Goal: Information Seeking & Learning: Find specific page/section

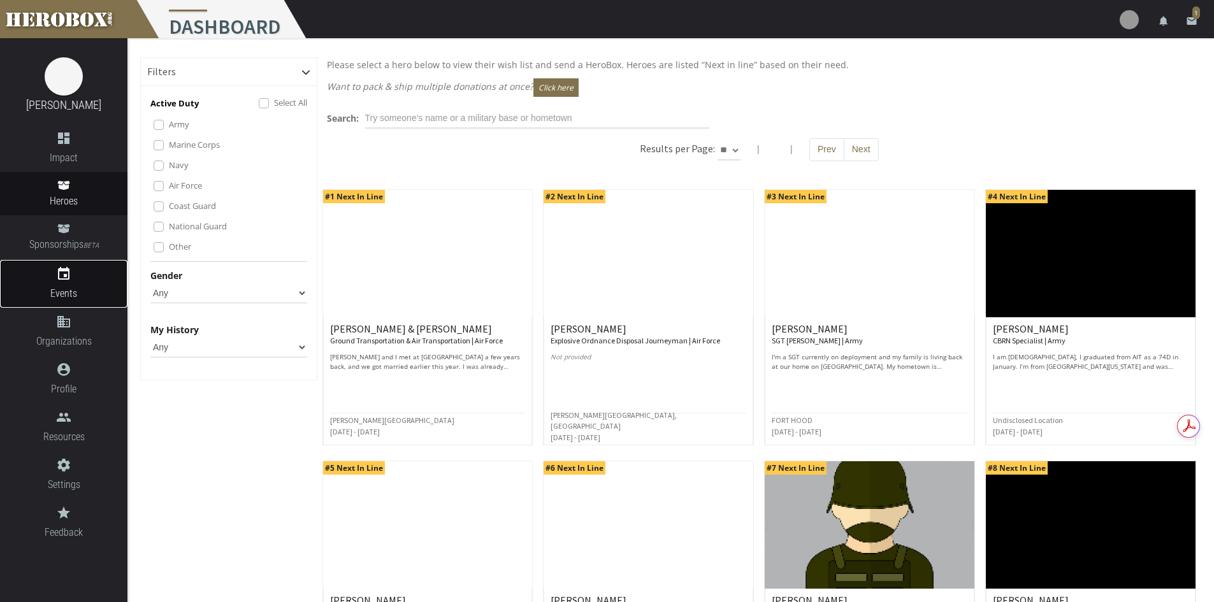
click at [61, 282] on link "event Events" at bounding box center [63, 284] width 127 height 48
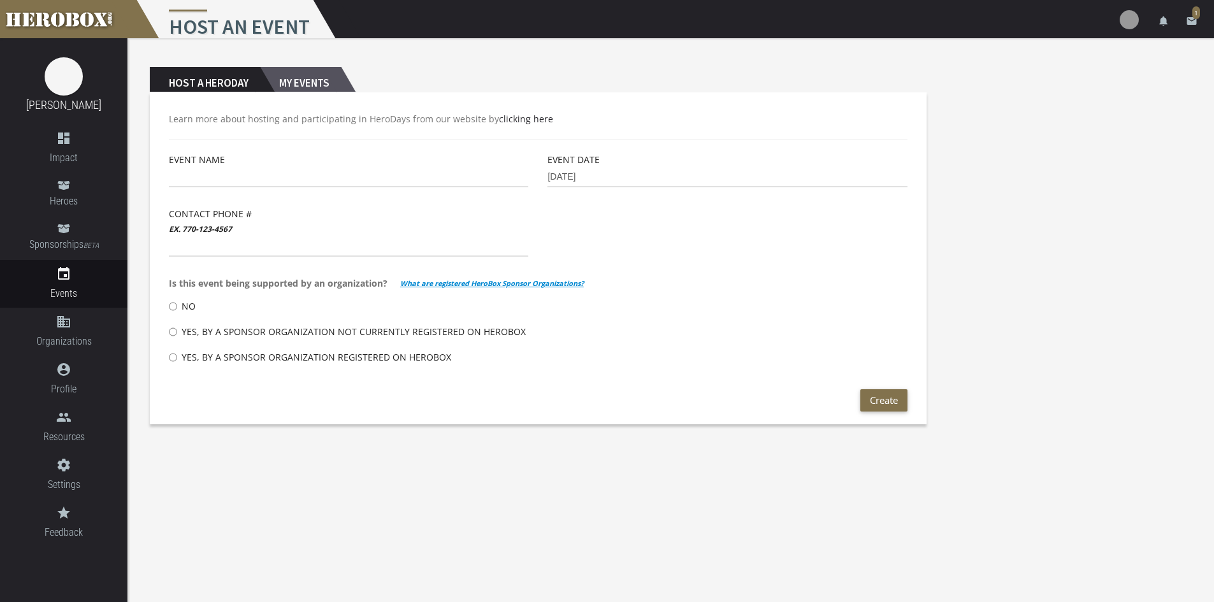
click at [289, 82] on h2 "My Events" at bounding box center [300, 79] width 81 height 25
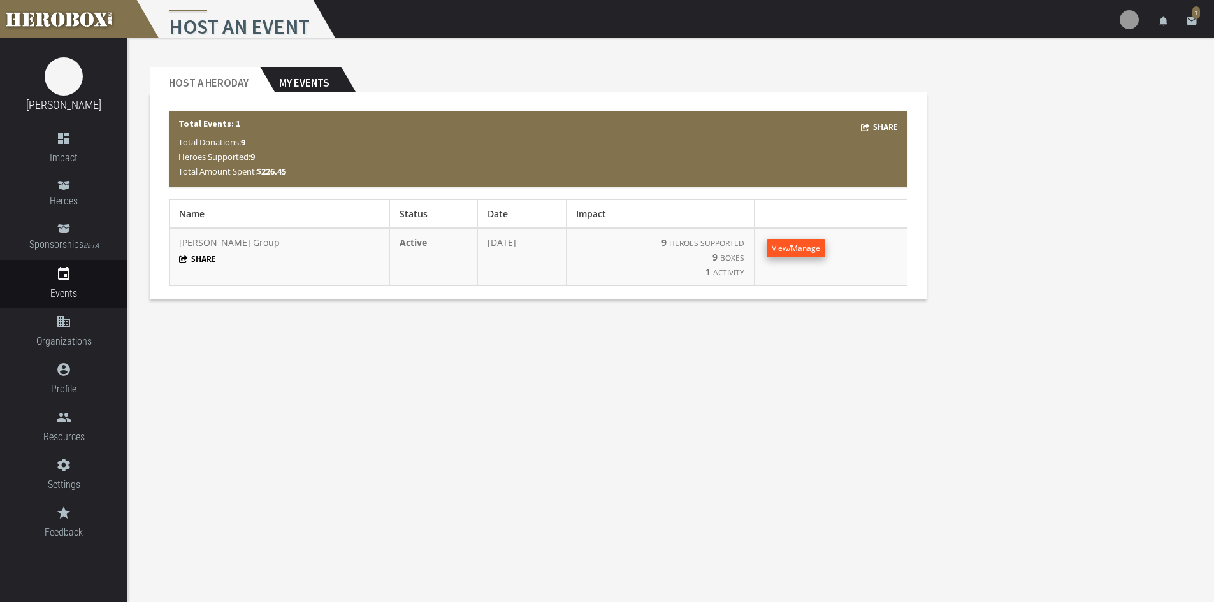
click at [784, 250] on span "View/Manage" at bounding box center [796, 248] width 48 height 11
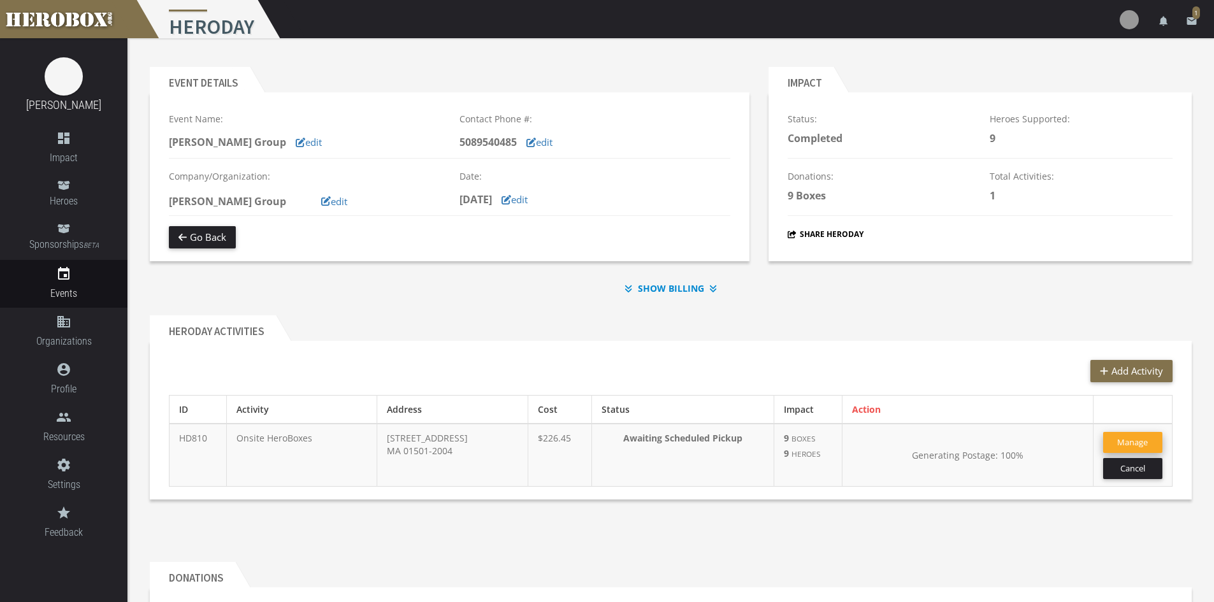
click at [1141, 449] on button "Manage" at bounding box center [1132, 442] width 59 height 21
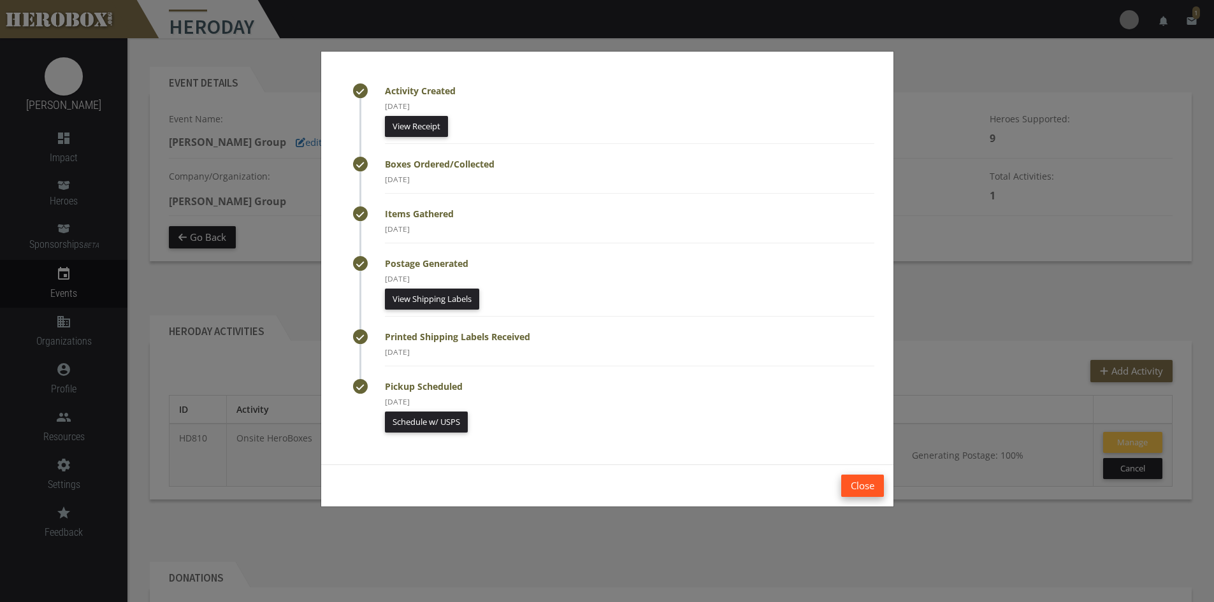
click at [857, 477] on button "Close" at bounding box center [862, 486] width 43 height 22
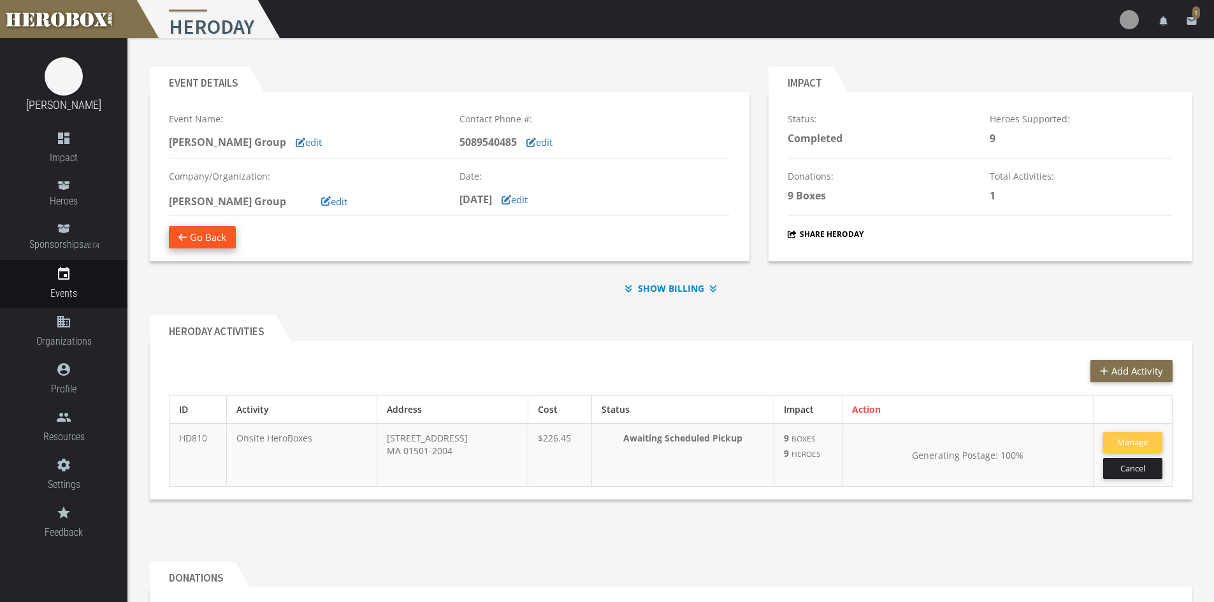
click at [203, 229] on button "Go Back" at bounding box center [202, 237] width 67 height 22
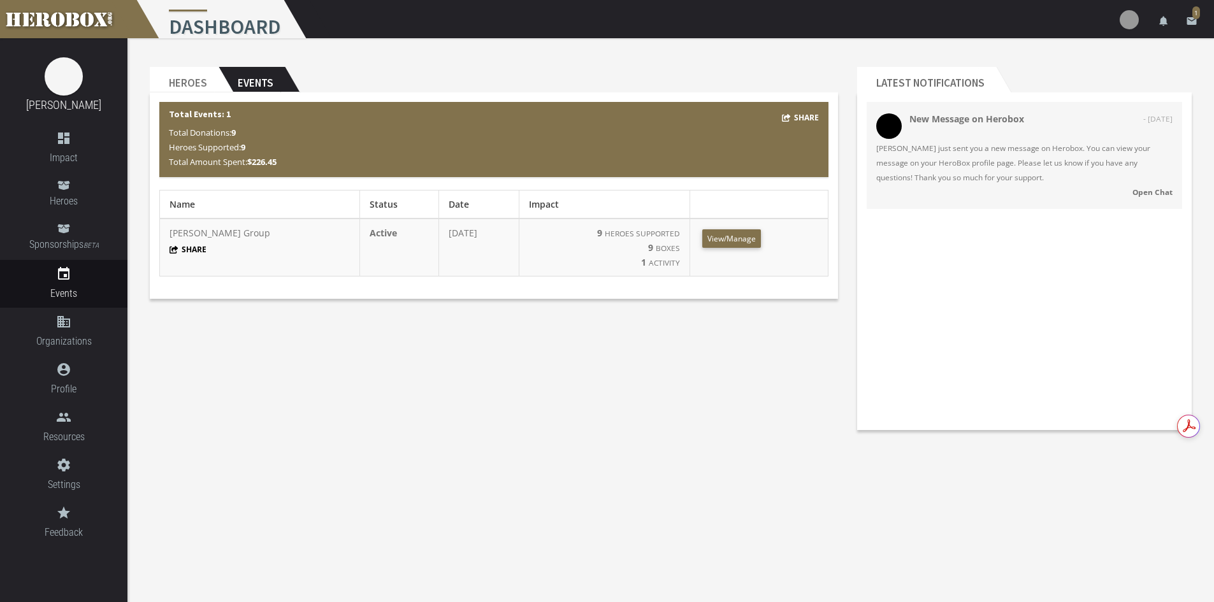
click at [550, 516] on body "menu Dashboard settings Settings lock Logout notifications email 1 [PERSON_NAME…" at bounding box center [607, 301] width 1214 height 602
click at [170, 71] on h2 "Heroes" at bounding box center [184, 79] width 69 height 25
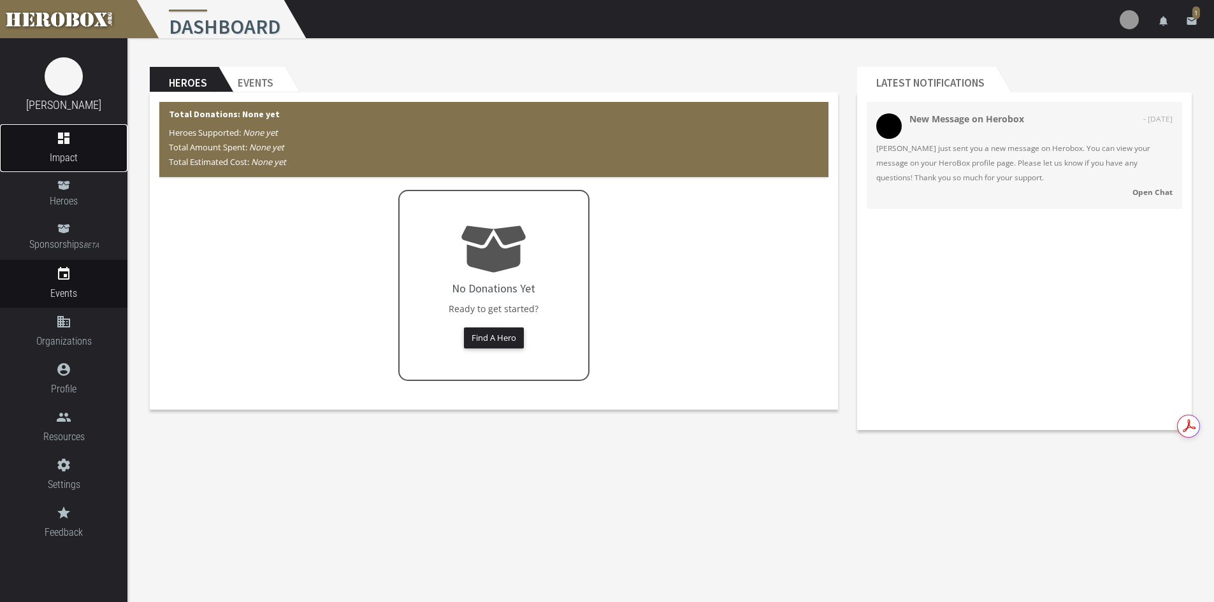
click at [66, 139] on icon "dashboard" at bounding box center [63, 138] width 127 height 15
click at [63, 193] on span "Heroes" at bounding box center [63, 201] width 127 height 16
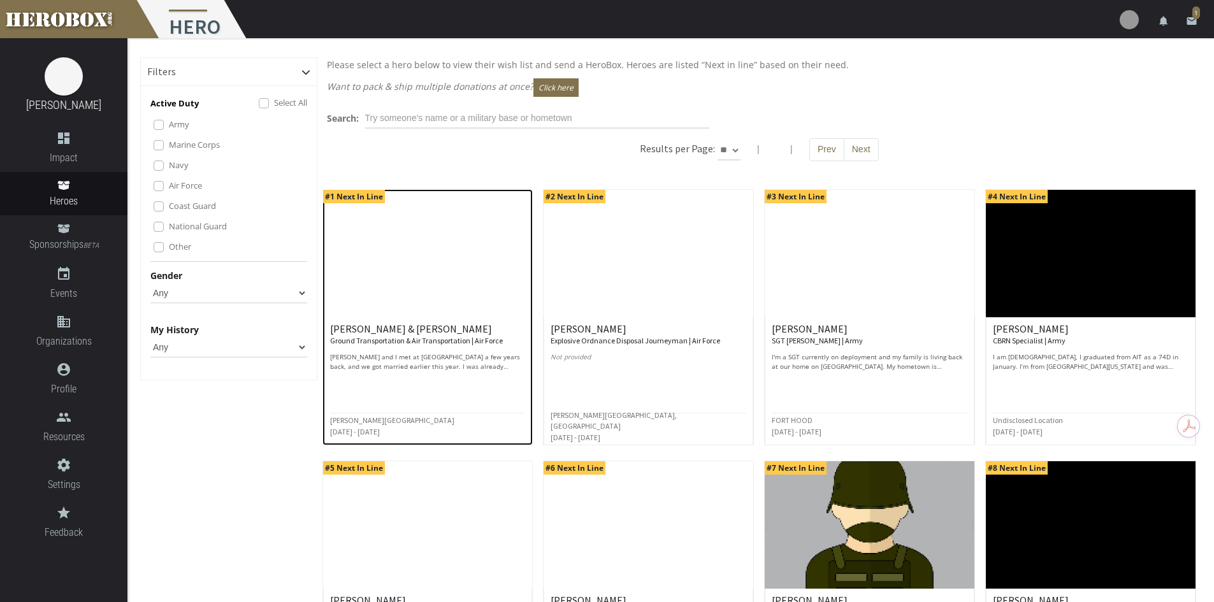
click at [358, 226] on img at bounding box center [428, 253] width 210 height 127
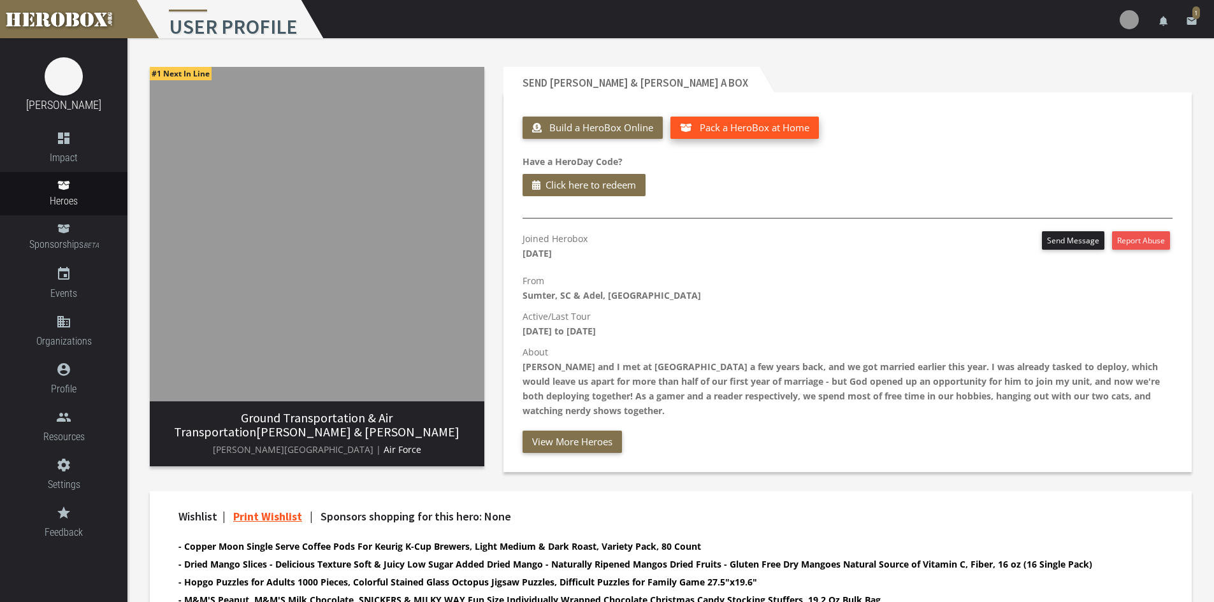
click at [798, 132] on span "Pack a HeroBox at Home" at bounding box center [755, 127] width 110 height 13
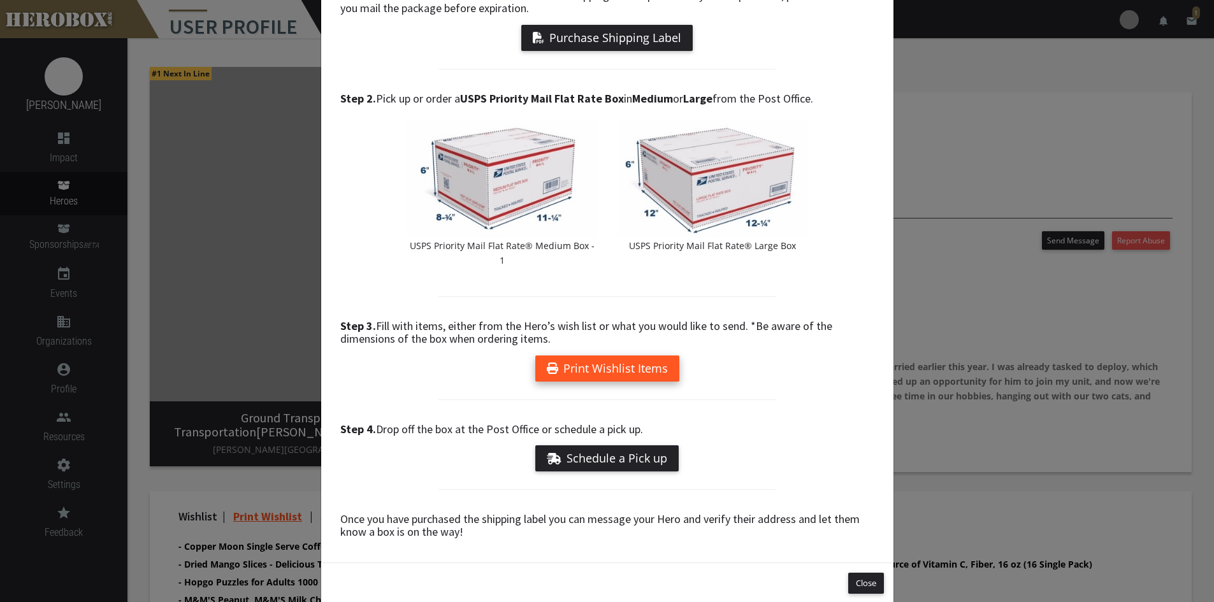
scroll to position [130, 0]
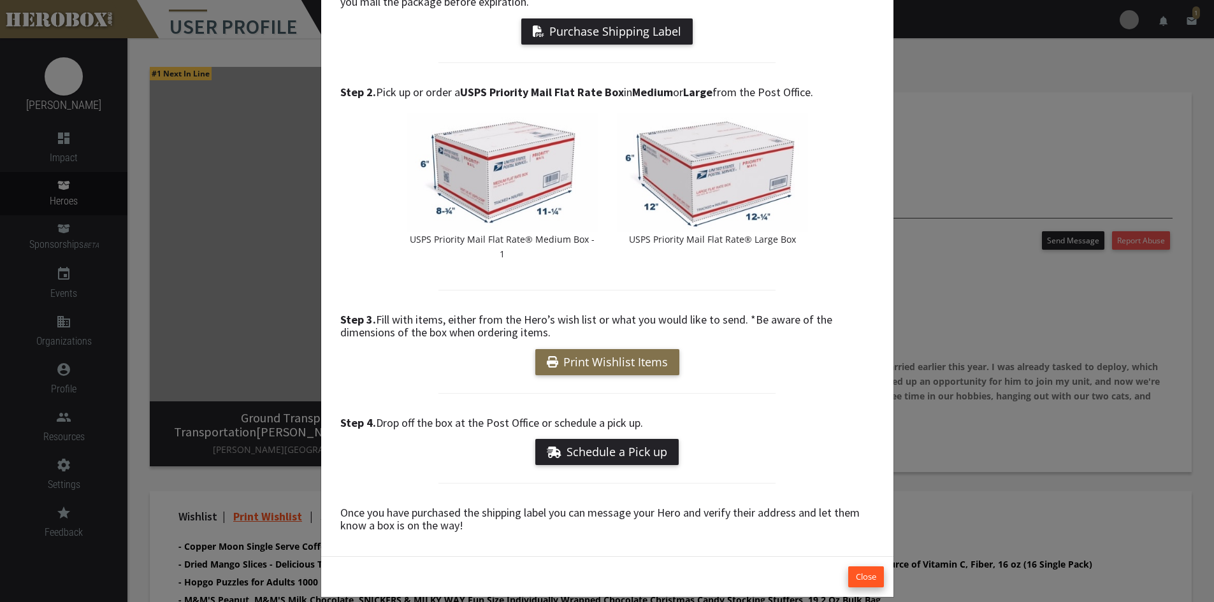
click at [868, 567] on button "Close" at bounding box center [866, 577] width 36 height 21
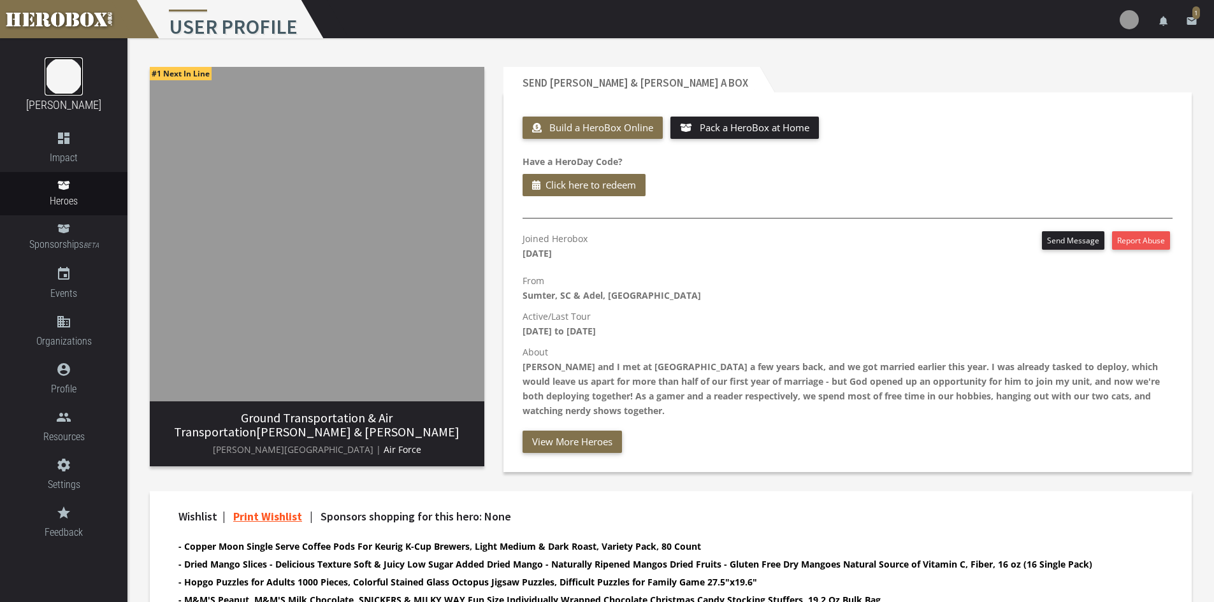
click at [55, 75] on img at bounding box center [64, 76] width 38 height 38
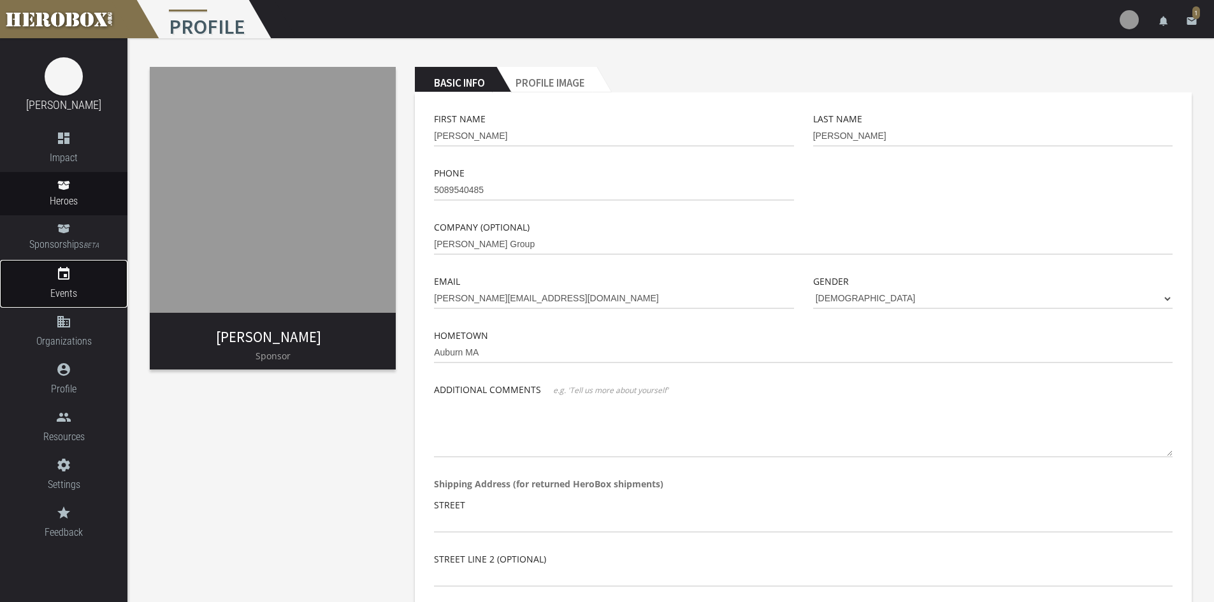
click at [59, 280] on icon "event" at bounding box center [63, 273] width 127 height 15
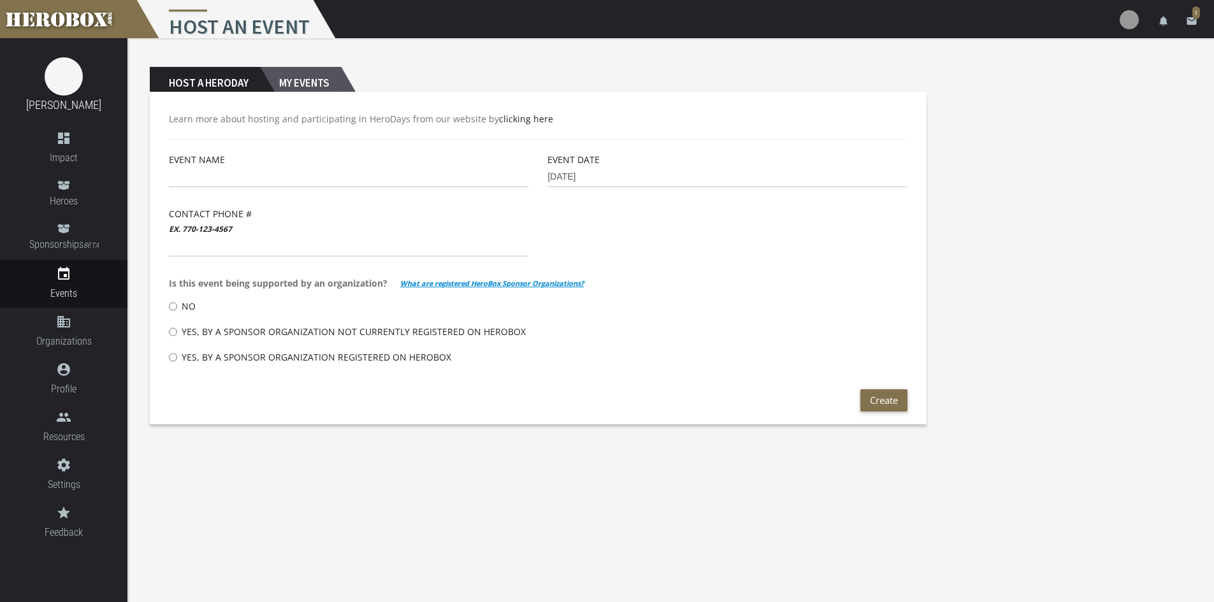
click at [310, 72] on h2 "My Events" at bounding box center [300, 79] width 81 height 25
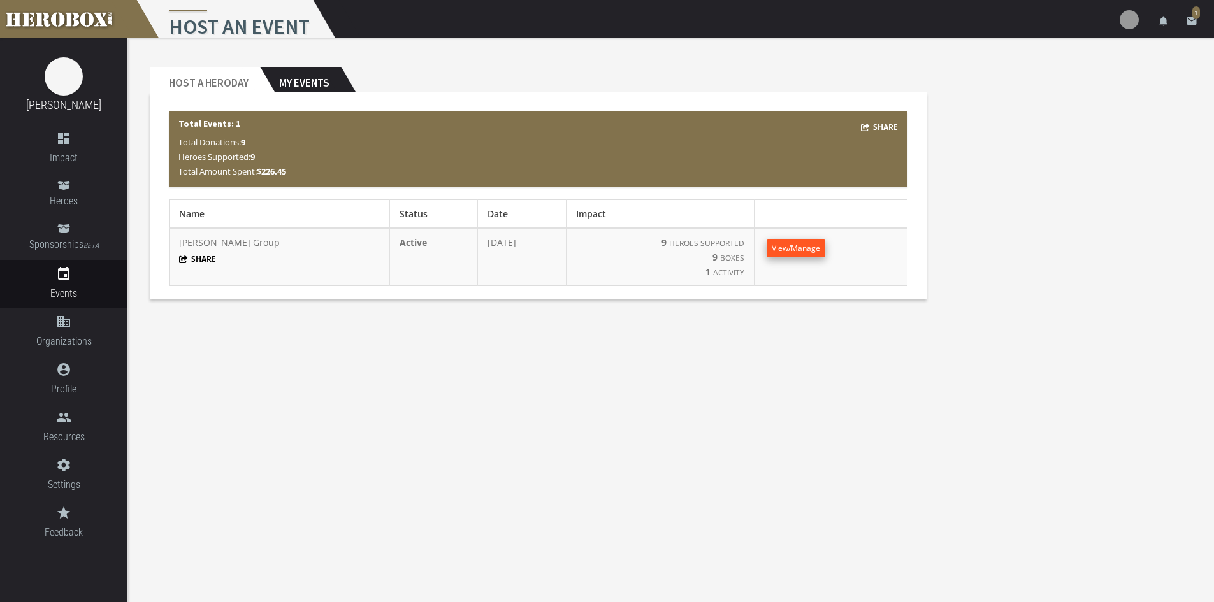
click at [808, 251] on link "View/Manage" at bounding box center [796, 248] width 59 height 18
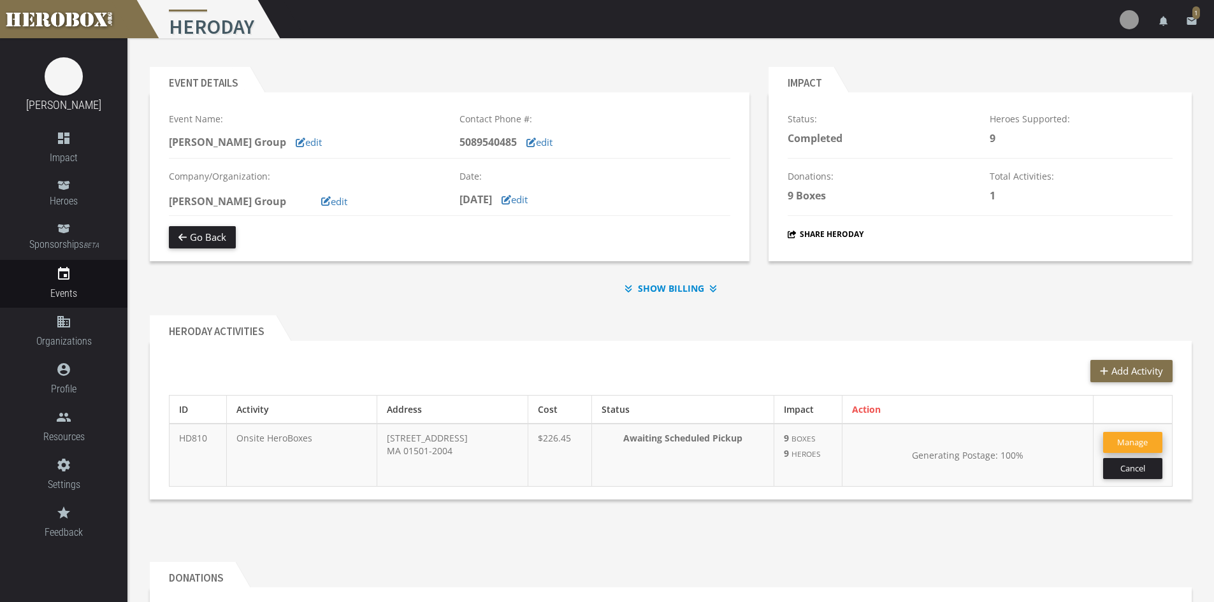
click at [1126, 443] on button "Manage" at bounding box center [1132, 442] width 59 height 21
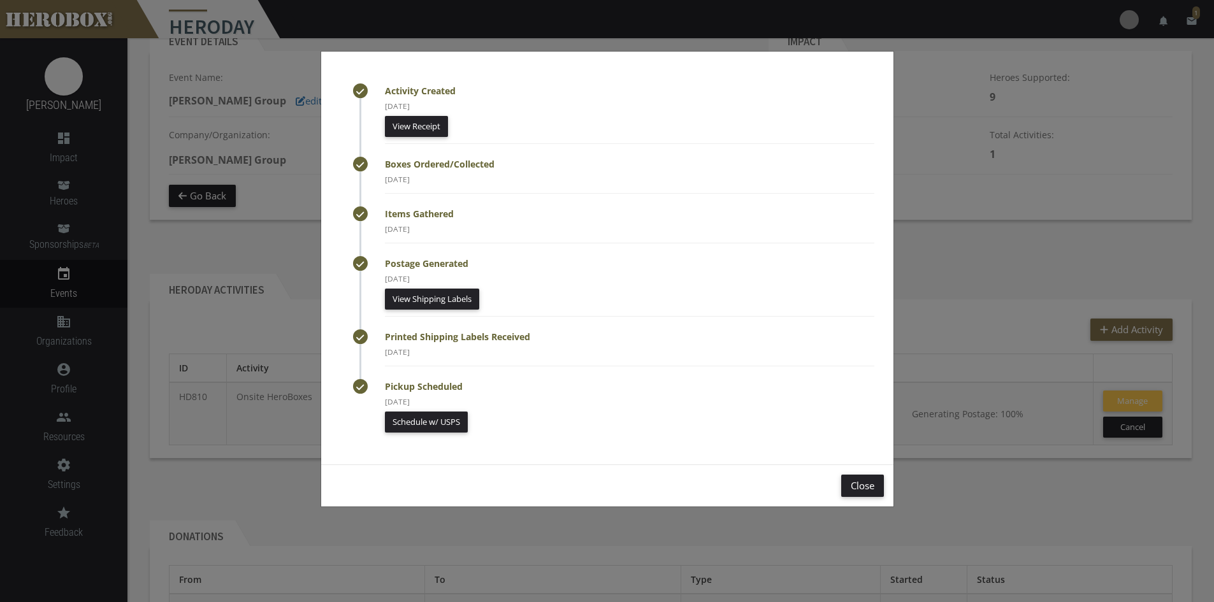
scroll to position [64, 0]
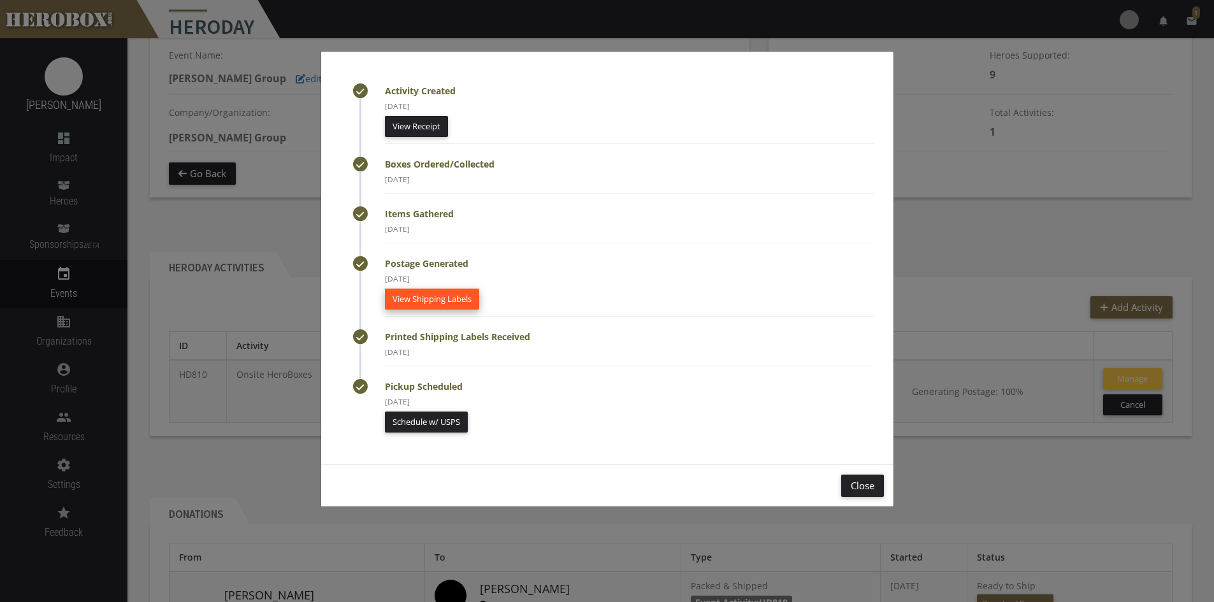
click at [446, 302] on link "View Shipping Labels" at bounding box center [432, 299] width 94 height 21
click at [854, 481] on button "Close" at bounding box center [862, 486] width 43 height 22
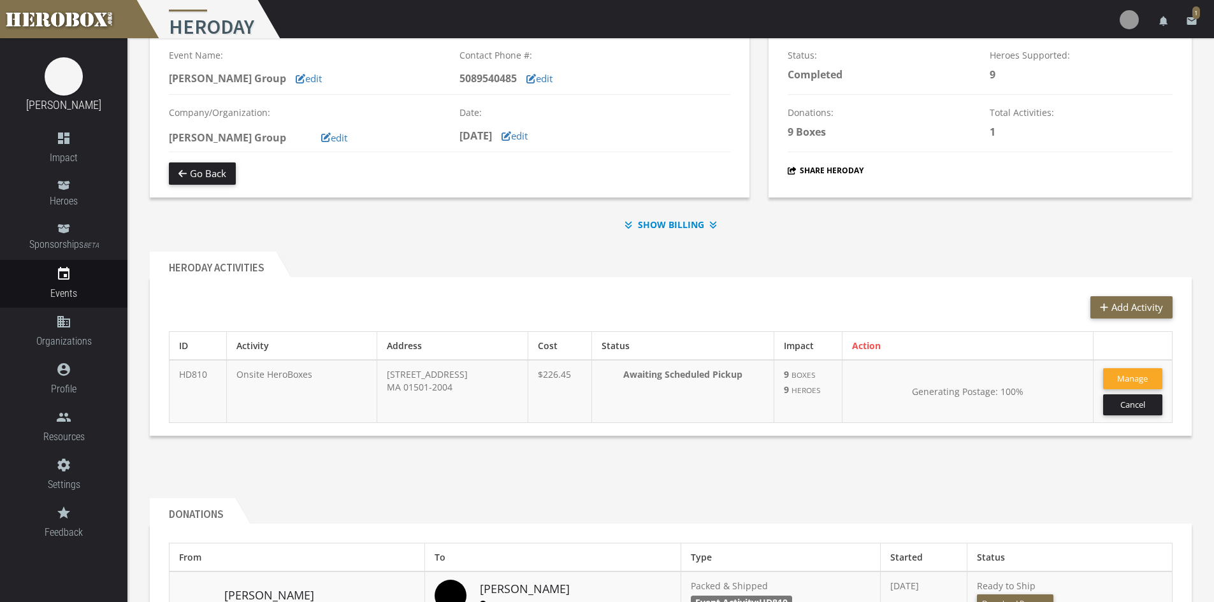
scroll to position [0, 0]
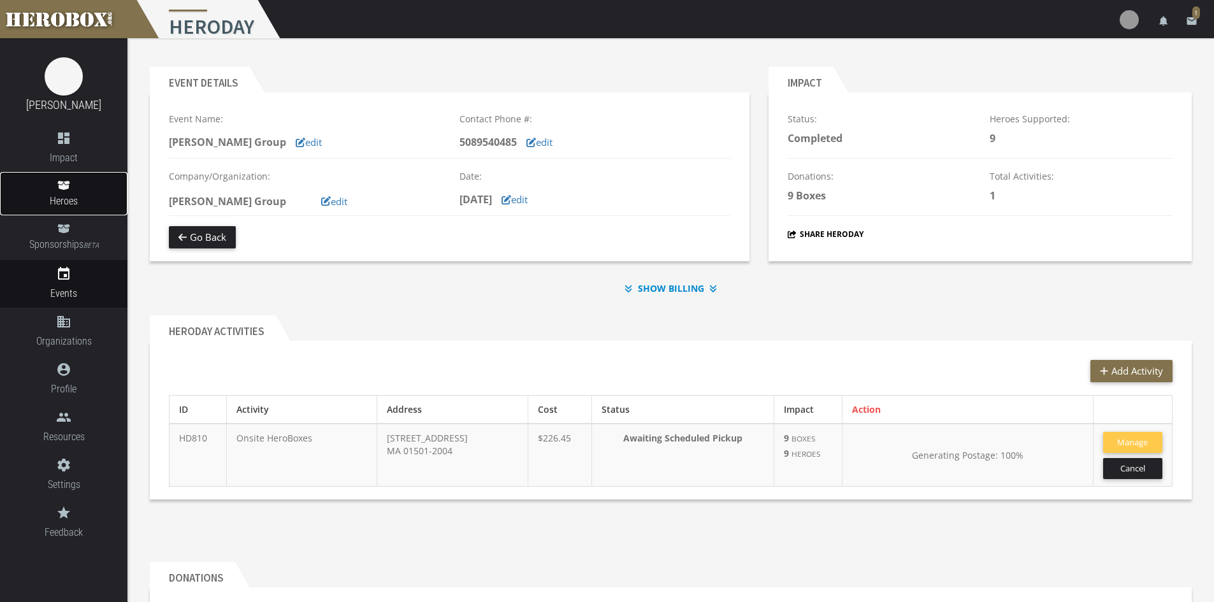
click at [62, 180] on icon at bounding box center [63, 185] width 13 height 10
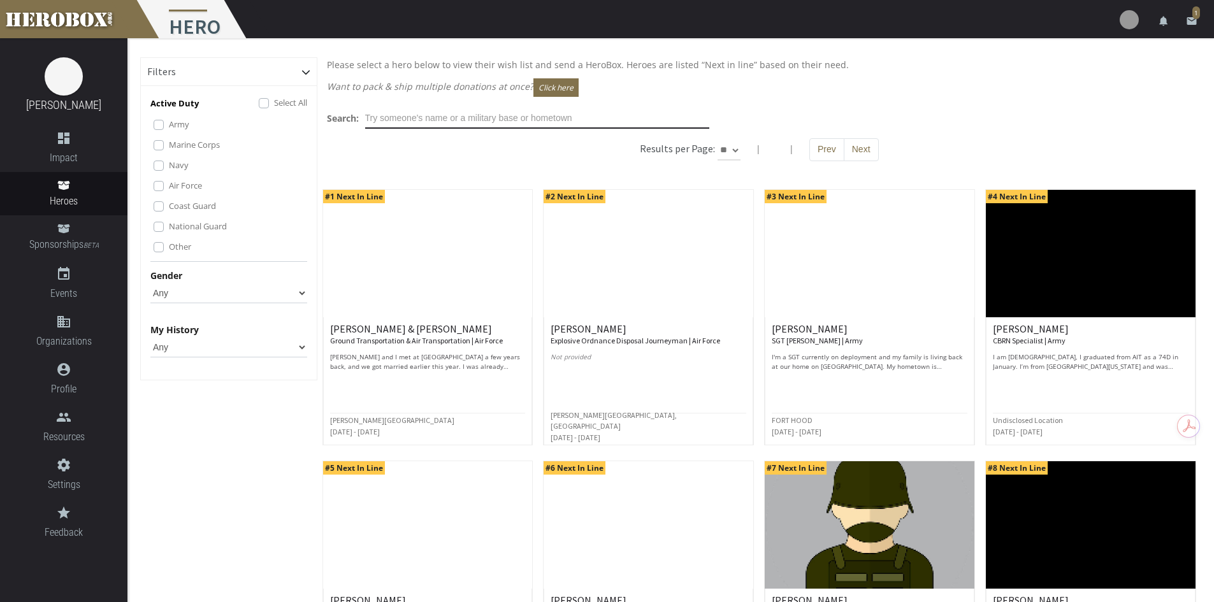
click at [380, 118] on input "text" at bounding box center [537, 118] width 344 height 20
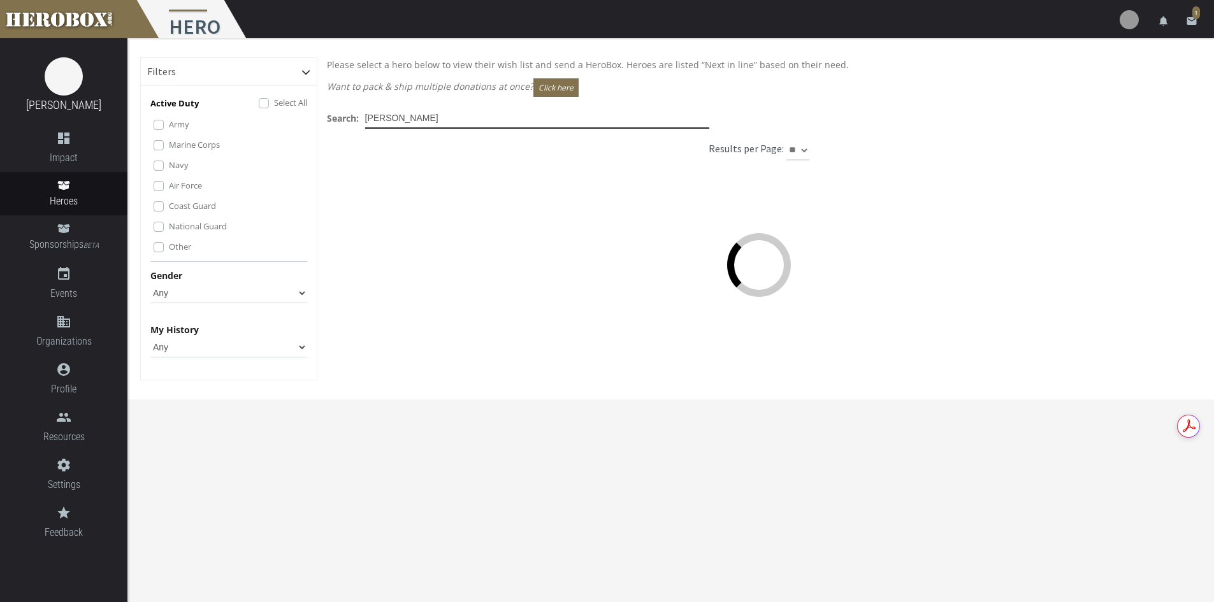
type input "[PERSON_NAME]"
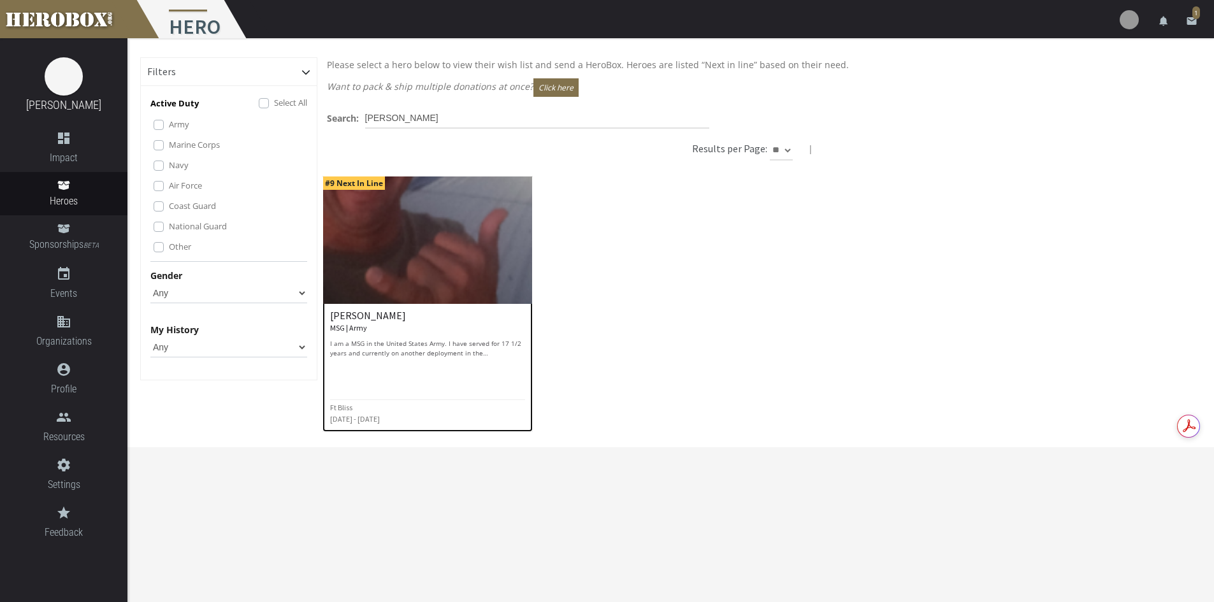
click at [474, 220] on img at bounding box center [428, 240] width 210 height 127
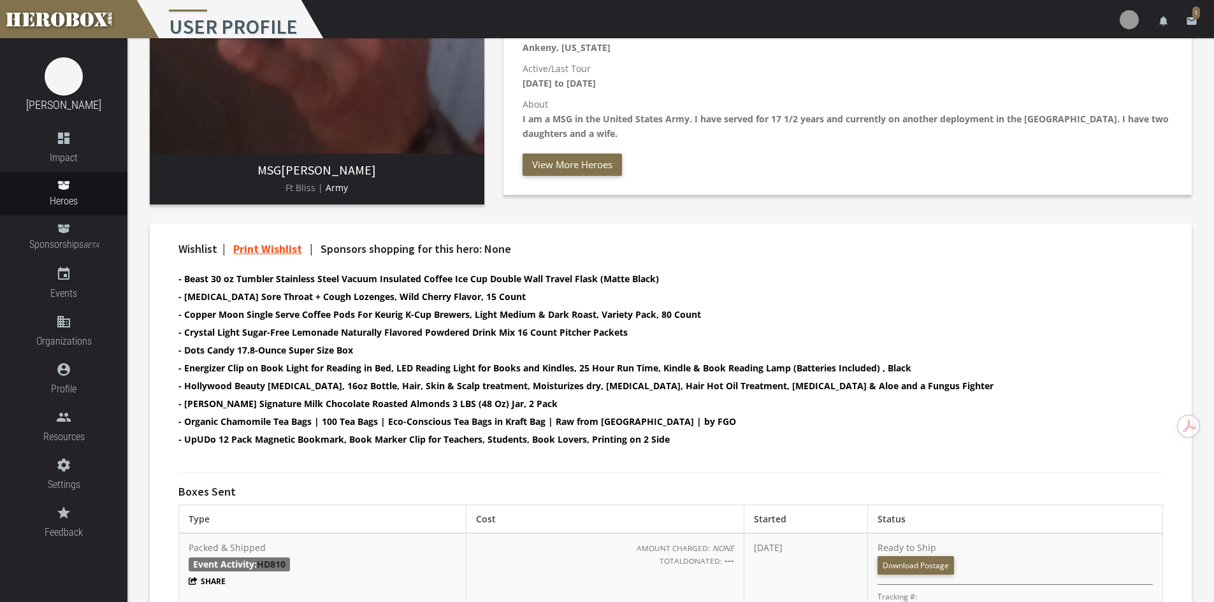
scroll to position [255, 0]
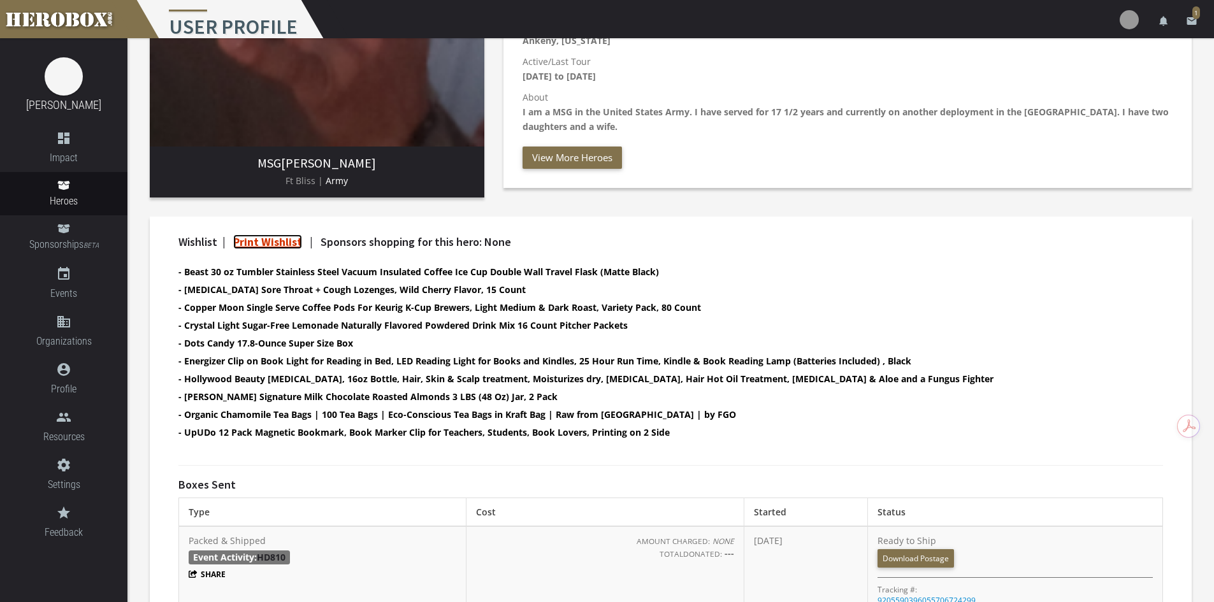
click at [242, 240] on link "Print Wishlist" at bounding box center [267, 242] width 69 height 15
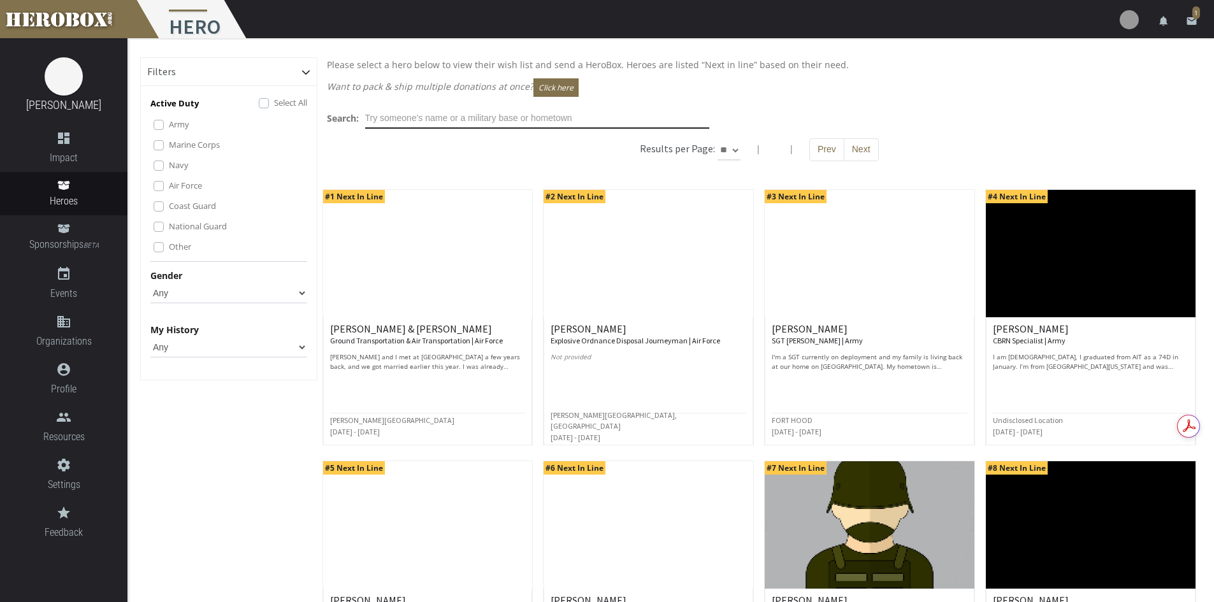
click at [392, 113] on input "text" at bounding box center [537, 118] width 344 height 20
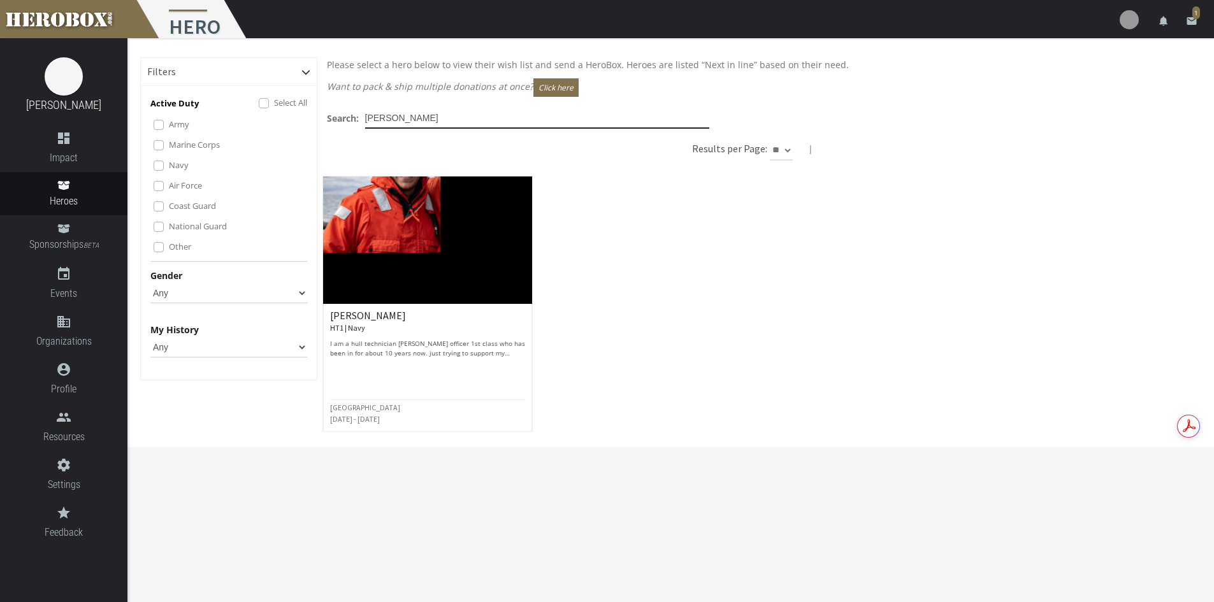
type input "[PERSON_NAME]"
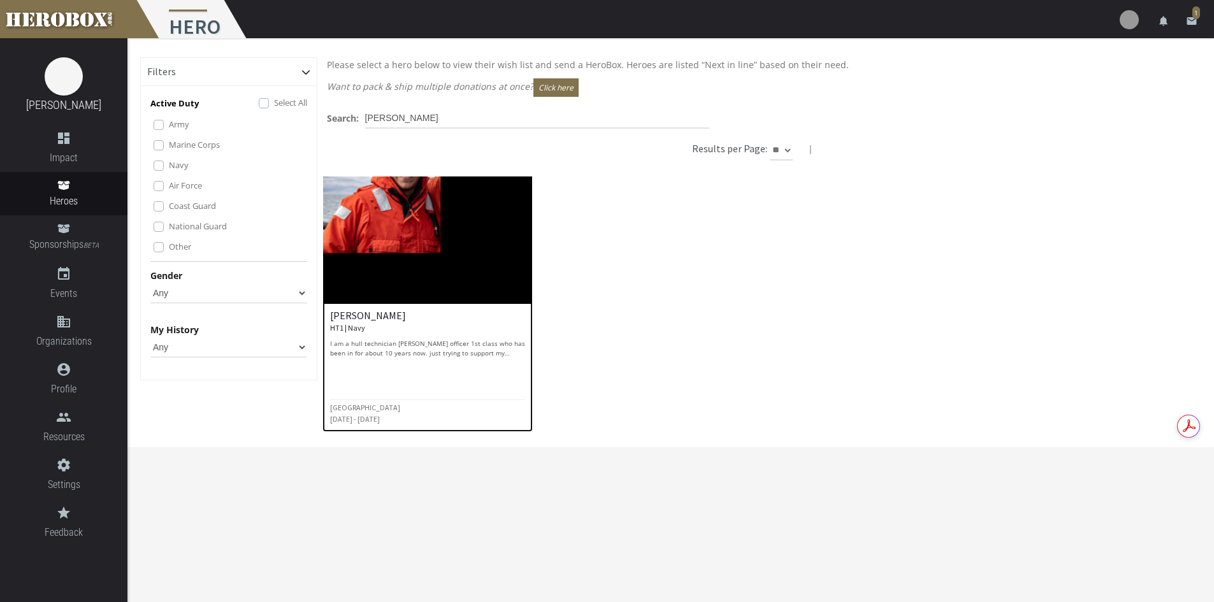
click at [425, 184] on img at bounding box center [428, 240] width 210 height 127
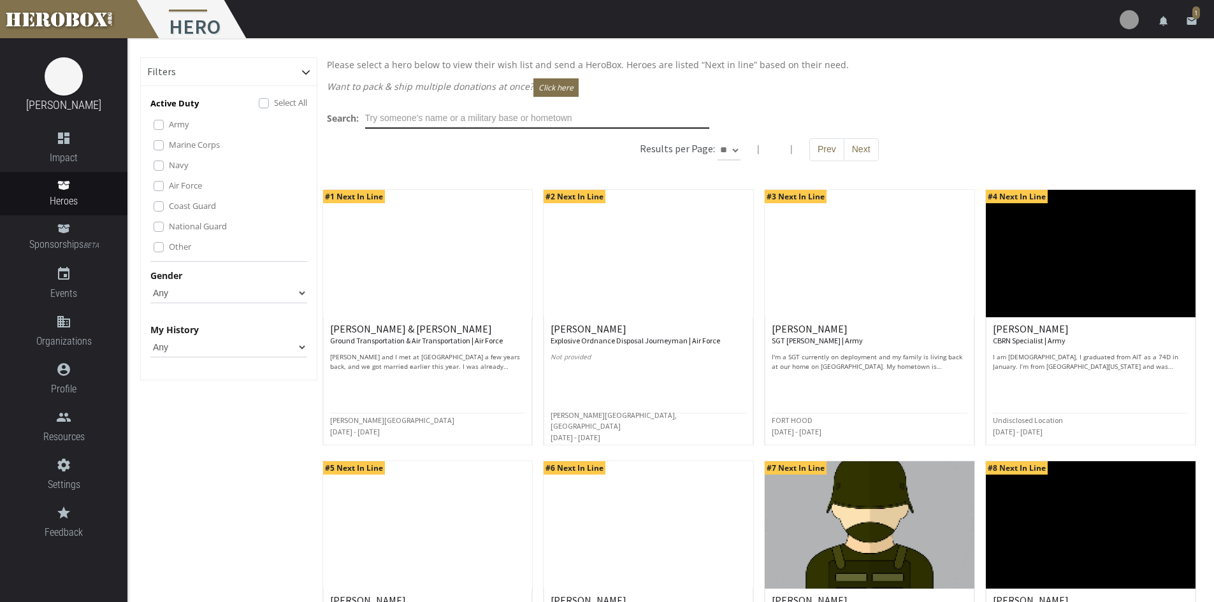
click at [398, 118] on input "text" at bounding box center [537, 118] width 344 height 20
click at [475, 120] on input "text" at bounding box center [537, 118] width 344 height 20
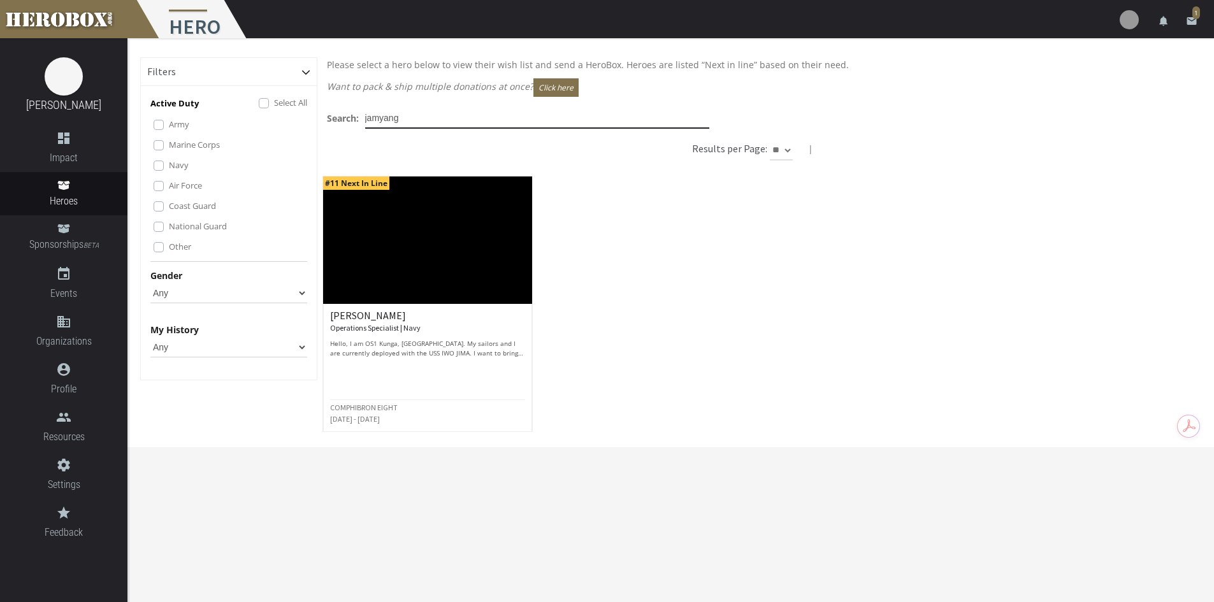
type input "jamyang"
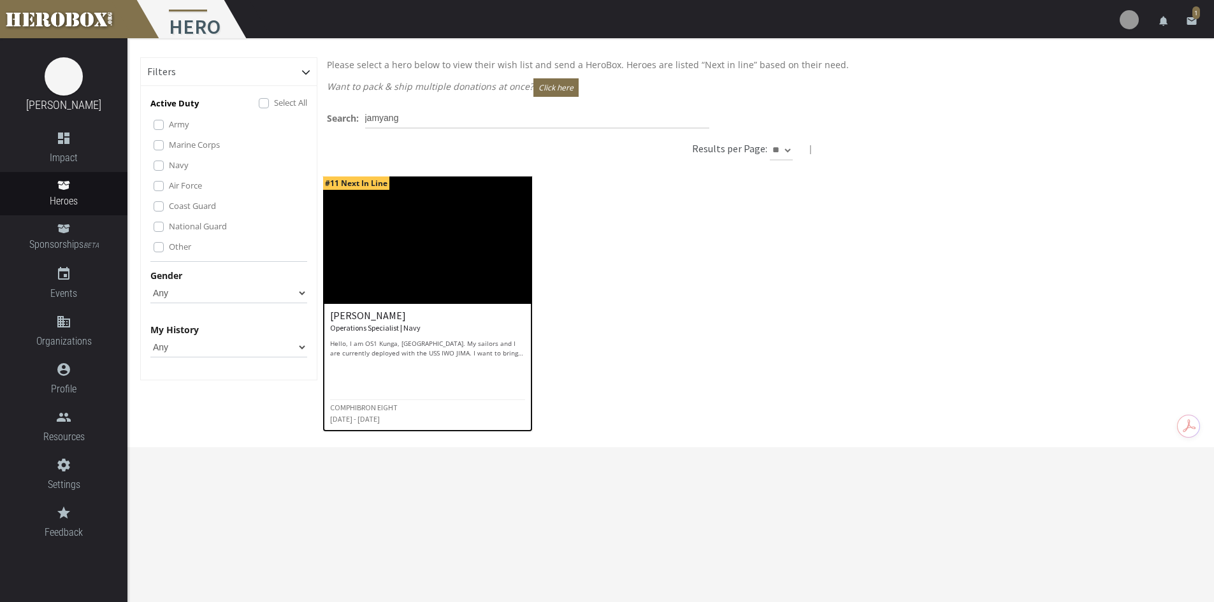
click at [405, 243] on img at bounding box center [428, 240] width 210 height 127
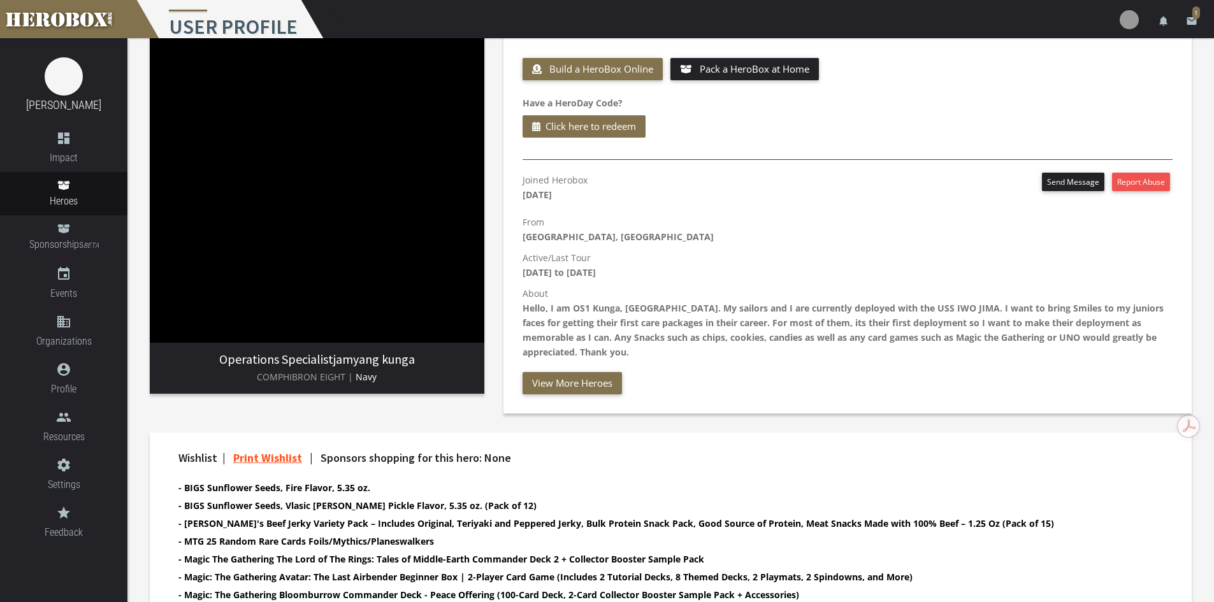
scroll to position [127, 0]
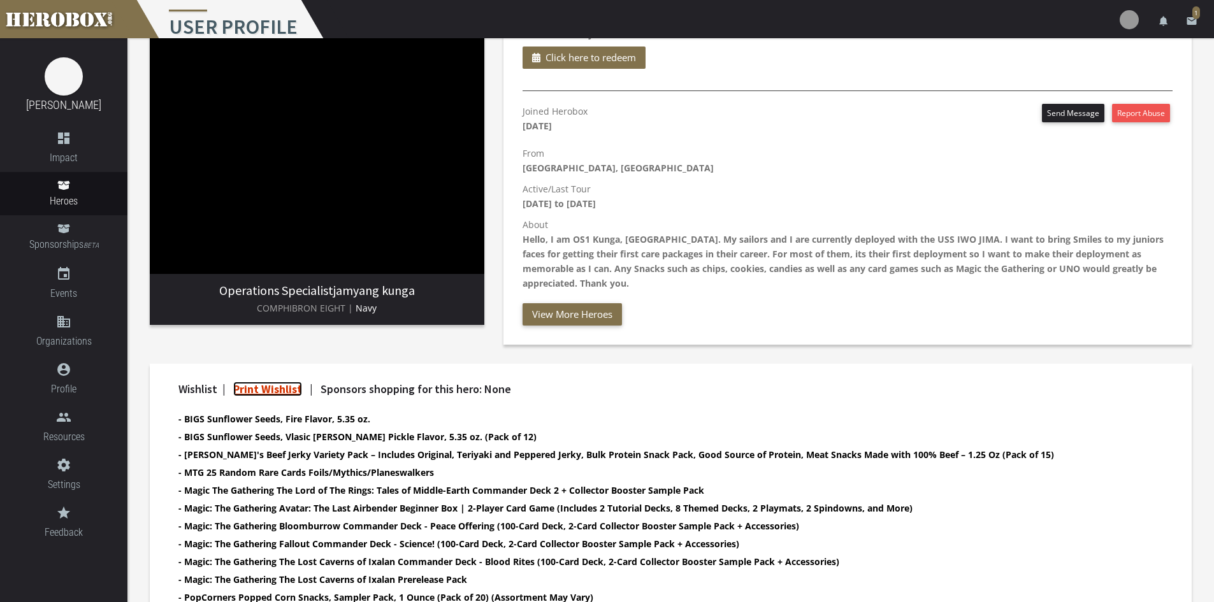
click at [239, 382] on link "Print Wishlist" at bounding box center [267, 389] width 69 height 15
